Goal: Transaction & Acquisition: Purchase product/service

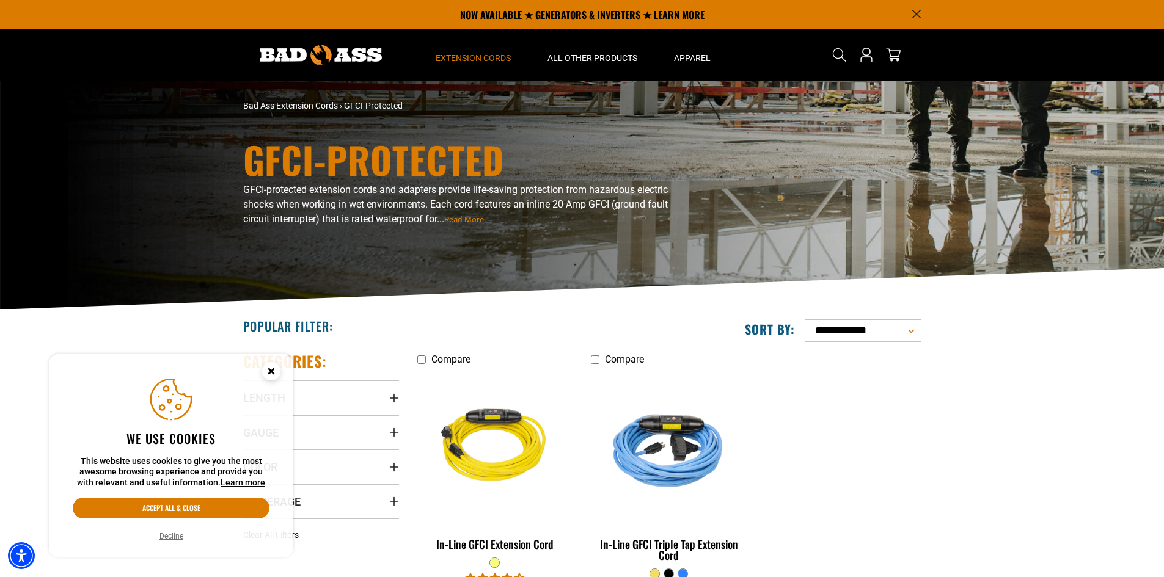
click at [179, 536] on button "Decline" at bounding box center [171, 536] width 31 height 12
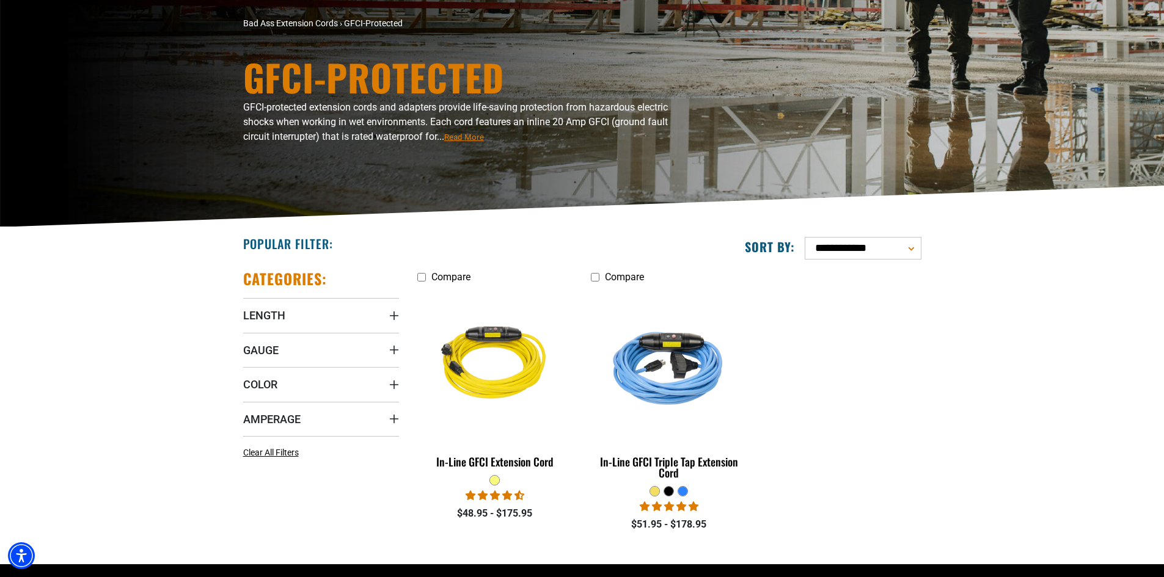
scroll to position [122, 0]
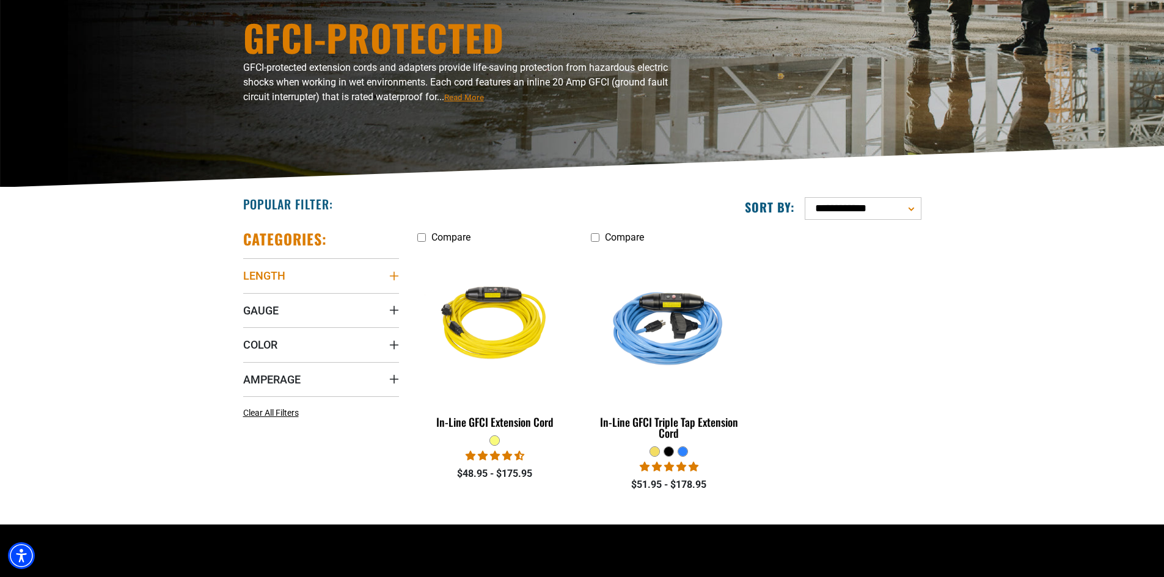
click at [394, 278] on icon "Length" at bounding box center [393, 276] width 9 height 9
click at [323, 300] on icon at bounding box center [326, 301] width 10 height 16
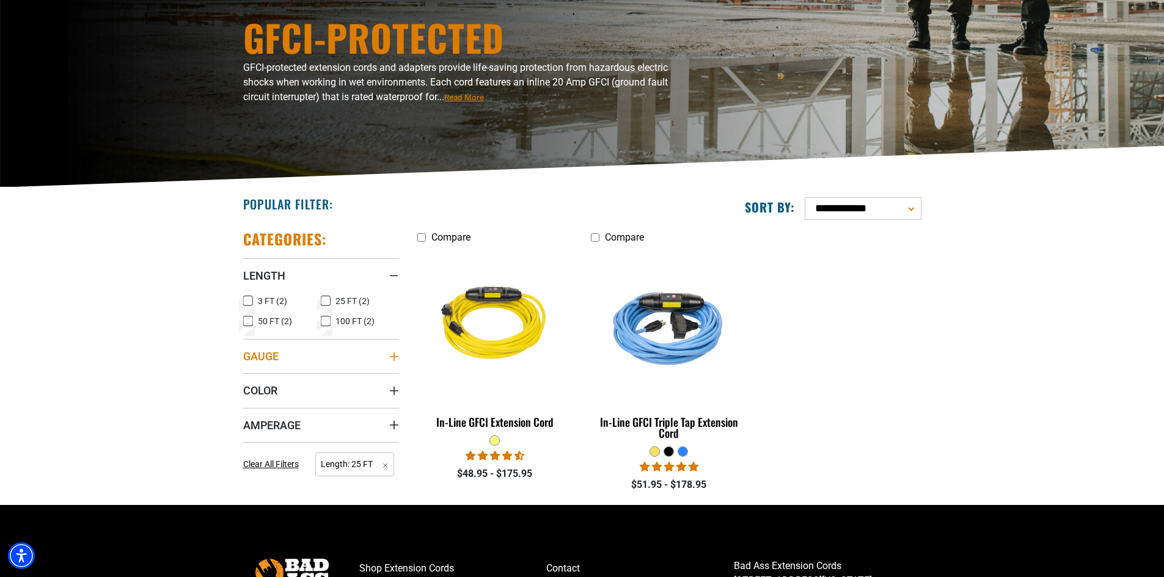
click at [393, 356] on icon "Gauge" at bounding box center [394, 357] width 10 height 10
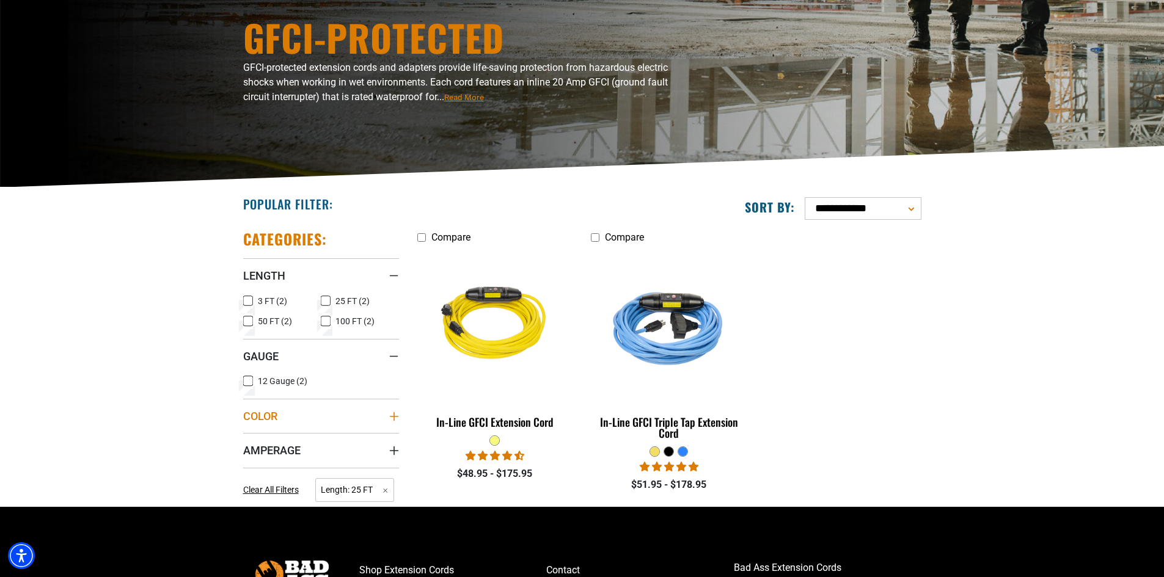
click at [390, 415] on icon "Color" at bounding box center [394, 417] width 10 height 10
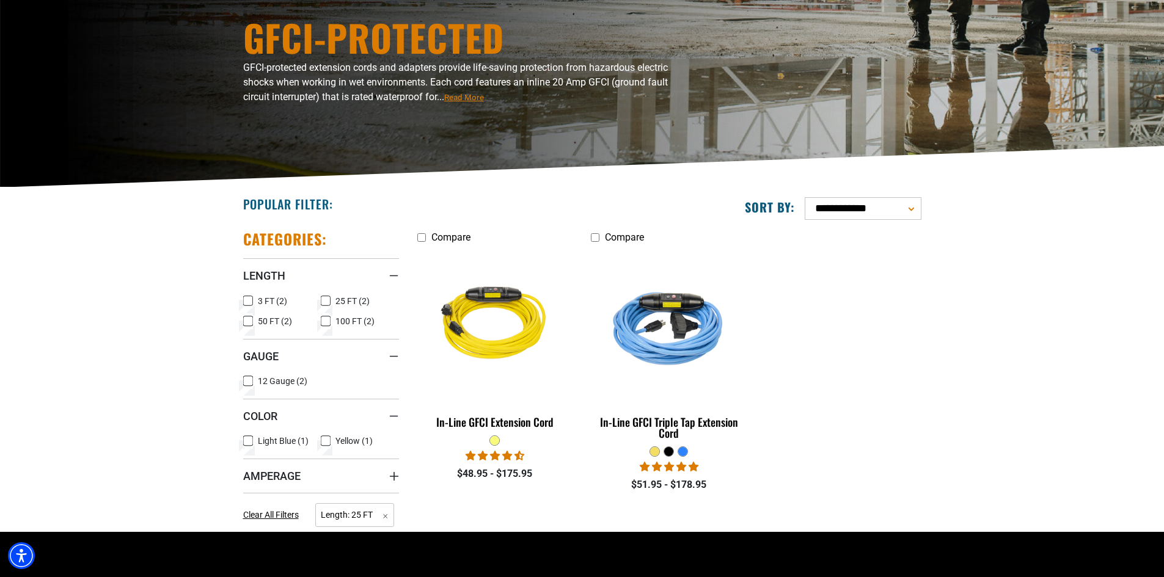
click at [327, 442] on icon at bounding box center [326, 441] width 10 height 16
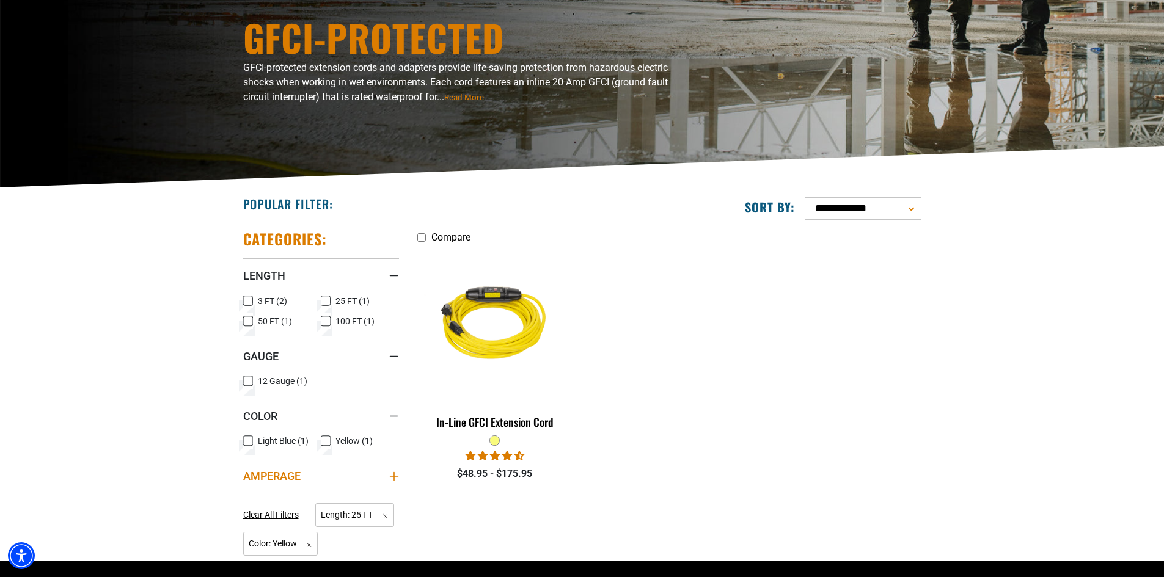
click at [395, 478] on icon "Amperage" at bounding box center [394, 477] width 10 height 10
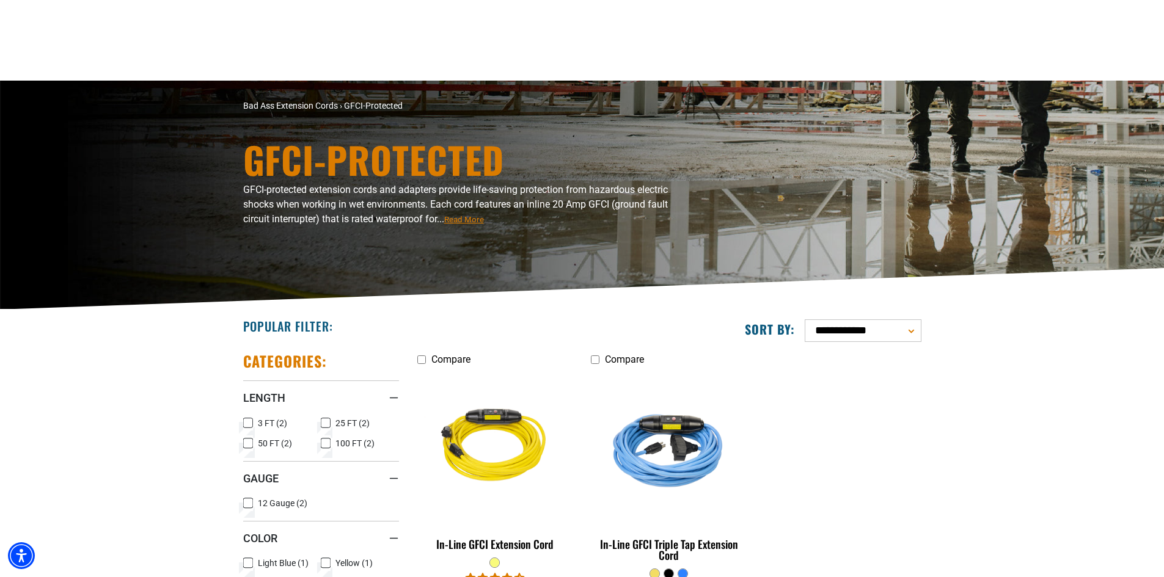
scroll to position [122, 0]
